Goal: Transaction & Acquisition: Register for event/course

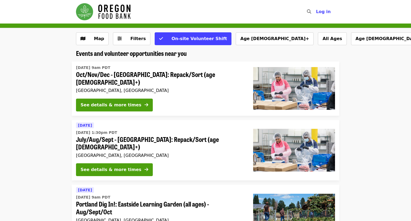
click at [108, 11] on img "Main navigation" at bounding box center [103, 11] width 55 height 17
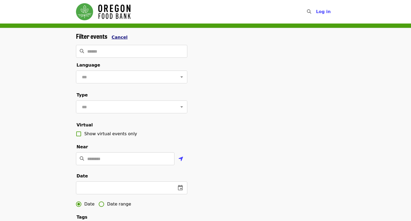
click at [120, 39] on span "Cancel" at bounding box center [120, 37] width 16 height 5
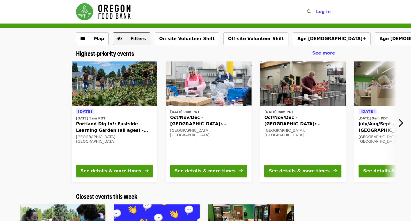
click at [127, 35] on button "Filters" at bounding box center [131, 38] width 37 height 13
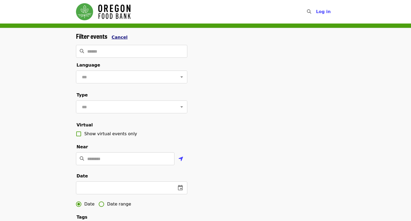
click at [117, 36] on span "Cancel" at bounding box center [120, 37] width 16 height 5
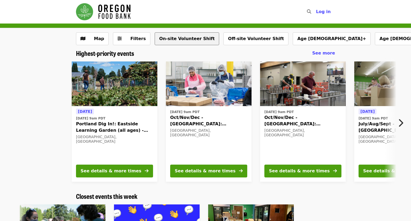
click at [184, 40] on button "On-site Volunteer Shift" at bounding box center [187, 38] width 64 height 13
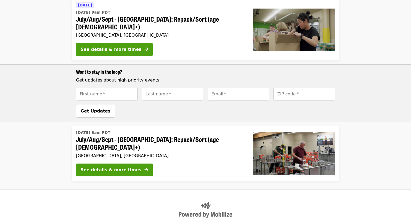
scroll to position [368, 0]
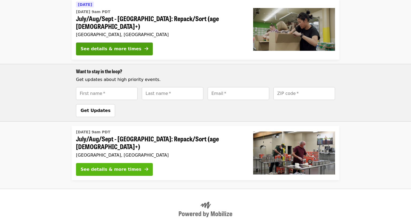
click at [124, 166] on div "See details & more times" at bounding box center [111, 169] width 61 height 6
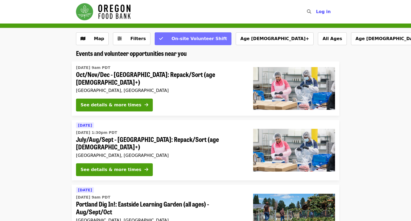
click at [166, 38] on span "On-site Volunteer Shift" at bounding box center [196, 39] width 61 height 6
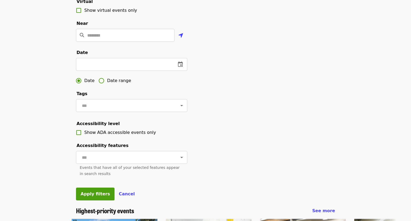
scroll to position [124, 0]
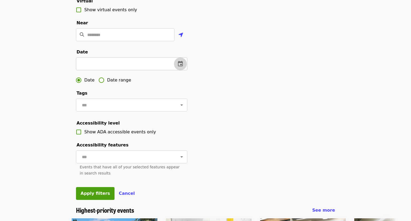
click at [179, 67] on icon "change date" at bounding box center [180, 64] width 6 height 6
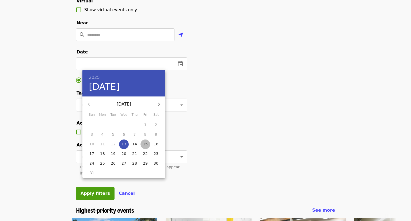
click at [146, 145] on p "15" at bounding box center [145, 144] width 5 height 5
type input "**********"
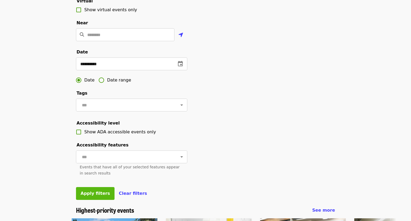
click at [99, 194] on span "Apply filters" at bounding box center [95, 193] width 29 height 5
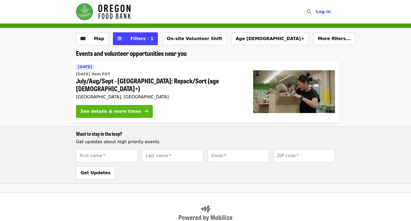
click at [128, 108] on div "See details & more times" at bounding box center [111, 111] width 61 height 6
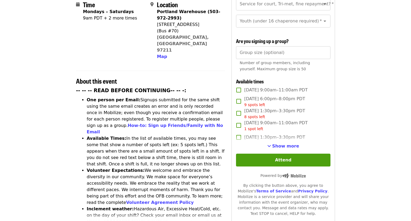
scroll to position [142, 0]
click at [193, 135] on li "Available Times: In the list of available times, you may see some that show a n…" at bounding box center [156, 151] width 138 height 32
click at [171, 135] on li "Available Times: In the list of available times, you may see some that show a n…" at bounding box center [156, 151] width 138 height 32
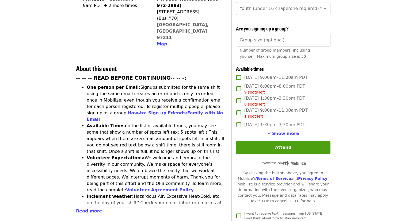
scroll to position [154, 0]
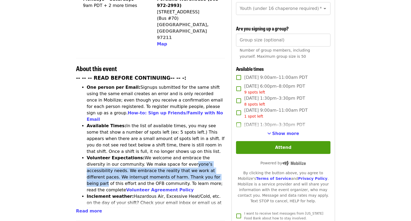
drag, startPoint x: 153, startPoint y: 136, endPoint x: 168, endPoint y: 147, distance: 17.6
click at [168, 155] on li "Volunteer Expectations: We welcome and embrace the diversity in our community. …" at bounding box center [156, 174] width 138 height 39
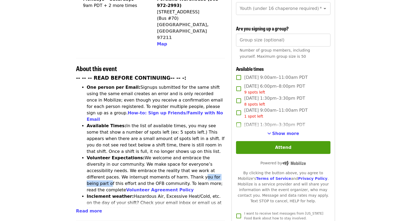
drag, startPoint x: 168, startPoint y: 147, endPoint x: 141, endPoint y: 151, distance: 26.5
click at [141, 155] on li "Volunteer Expectations: We welcome and embrace the diversity in our community. …" at bounding box center [156, 174] width 138 height 39
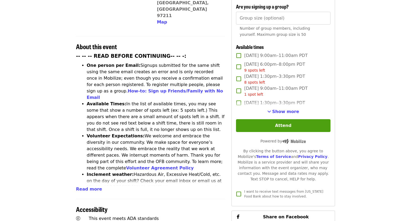
scroll to position [176, 0]
click at [94, 187] on span "Read more" at bounding box center [89, 189] width 26 height 5
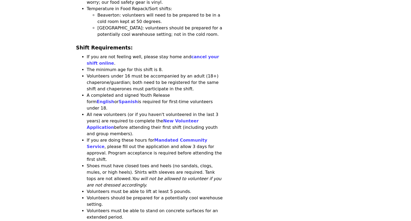
scroll to position [561, 0]
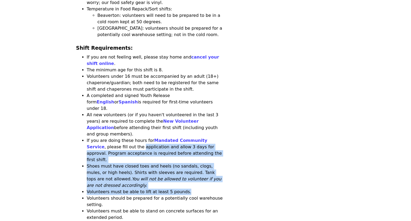
drag, startPoint x: 107, startPoint y: 81, endPoint x: 177, endPoint y: 117, distance: 78.3
click at [177, 117] on ul "If you are not feeling well, please stay home and cancel your shift online . Th…" at bounding box center [150, 144] width 149 height 180
click at [177, 195] on li "Volunteers should be prepared for a potentially cool warehouse setting." at bounding box center [156, 201] width 138 height 13
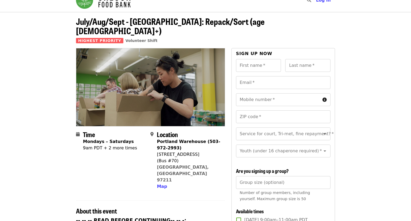
scroll to position [0, 0]
